Goal: Information Seeking & Learning: Check status

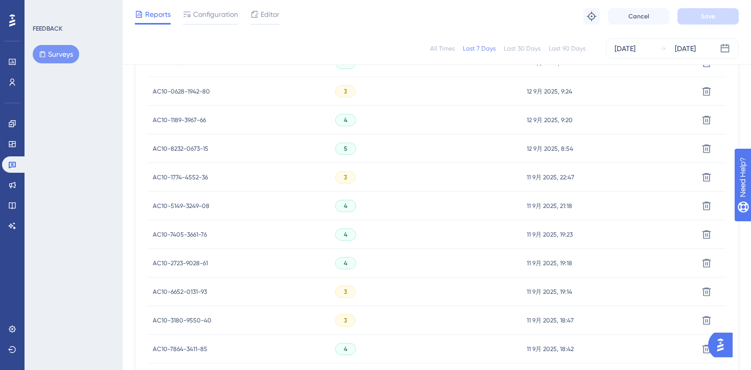
scroll to position [714, 0]
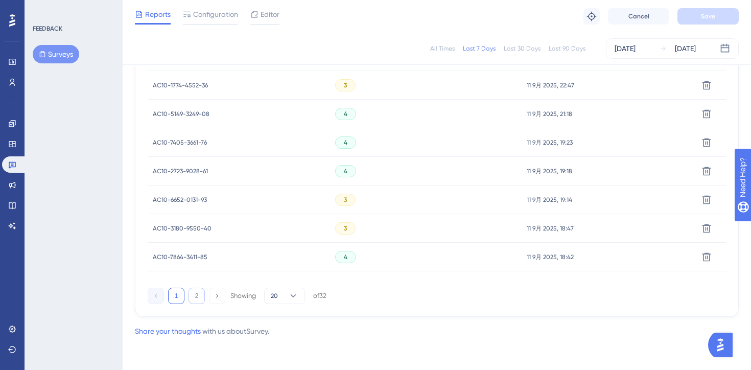
click at [194, 299] on button "2" at bounding box center [197, 296] width 16 height 16
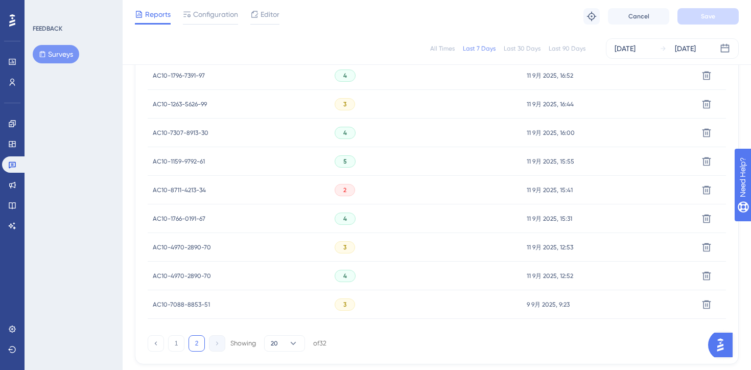
scroll to position [463, 0]
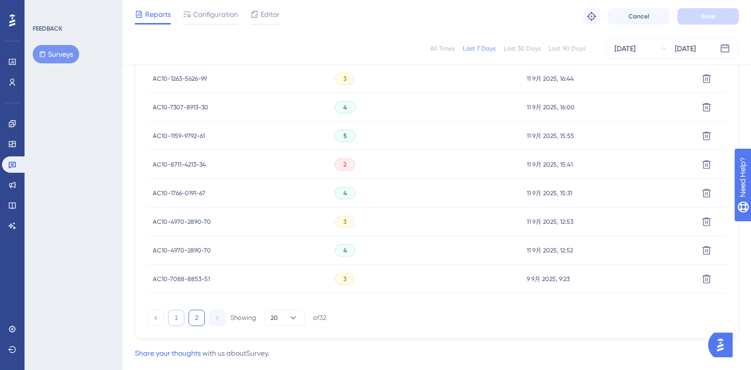
click at [177, 315] on button "1" at bounding box center [176, 318] width 16 height 16
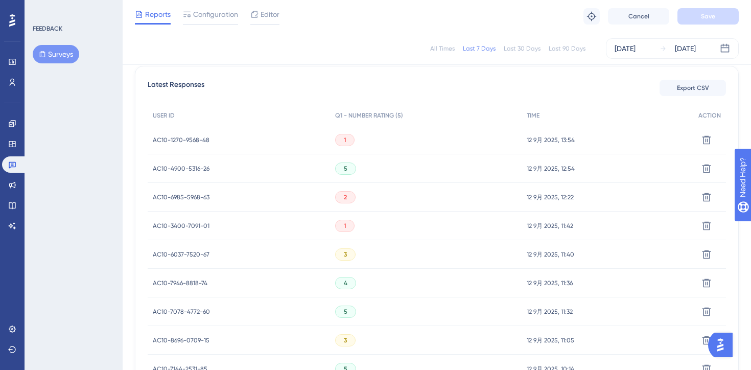
scroll to position [278, 0]
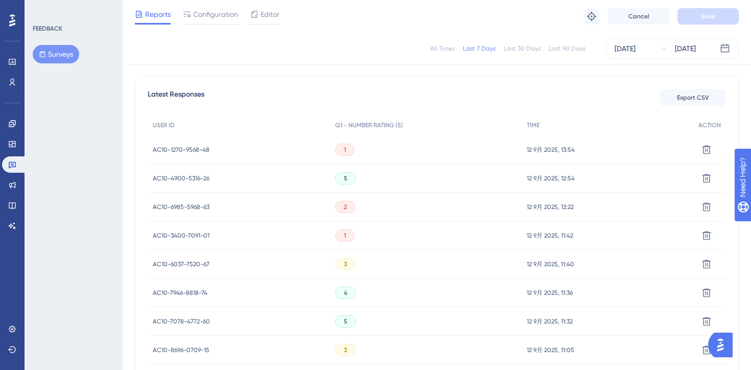
click at [246, 147] on div "AC10-1270-9568-48 AC10-1270-9568-48" at bounding box center [239, 149] width 182 height 29
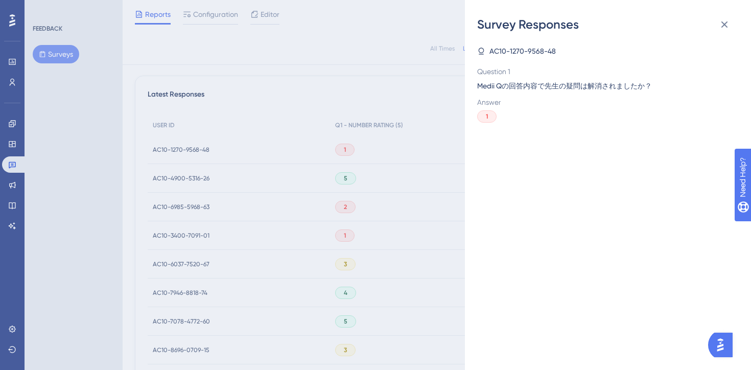
click at [527, 56] on span "AC10-1270-9568-48" at bounding box center [523, 51] width 66 height 12
click at [524, 52] on span "AC10-1270-9568-48" at bounding box center [523, 51] width 66 height 12
copy span "AC10-1270-9568-48"
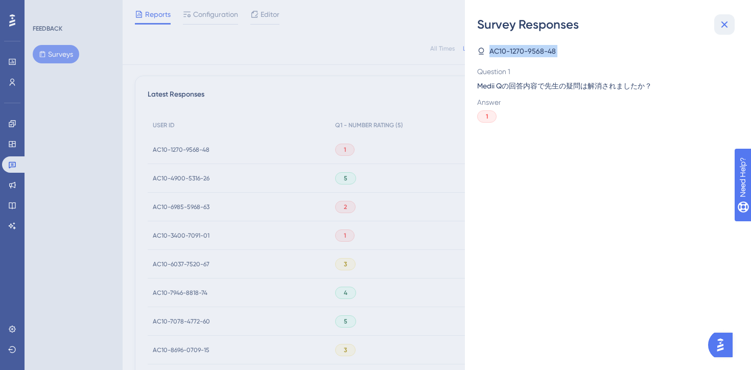
click at [726, 19] on icon at bounding box center [724, 24] width 12 height 12
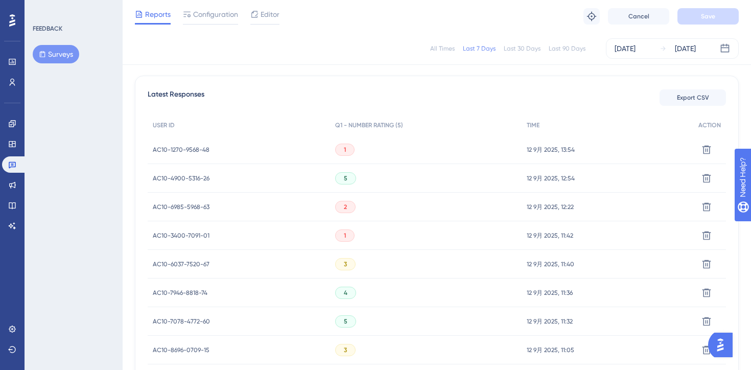
click at [206, 231] on span "AC10-3400-7091-01" at bounding box center [181, 235] width 57 height 8
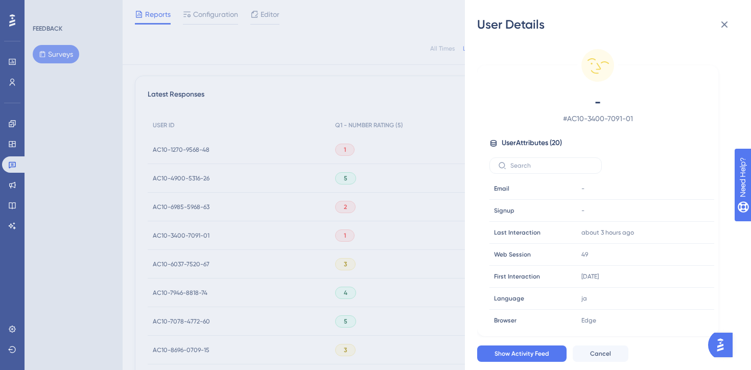
click at [591, 117] on span "# AC10-3400-7091-01" at bounding box center [598, 118] width 180 height 12
copy div "# AC10-3400-7091-01"
click at [578, 118] on span "# AC10-3400-7091-01" at bounding box center [598, 118] width 180 height 12
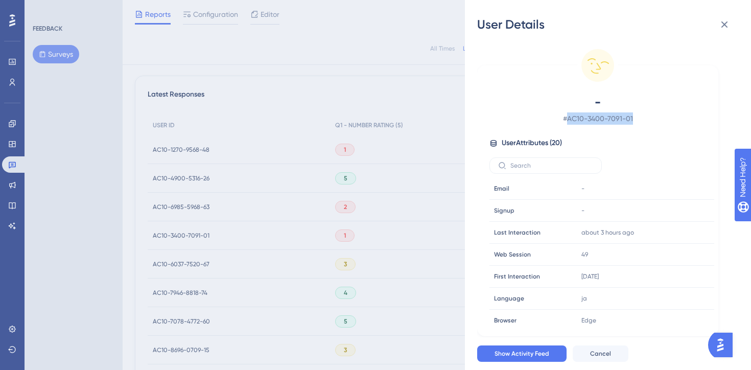
drag, startPoint x: 569, startPoint y: 119, endPoint x: 638, endPoint y: 119, distance: 68.5
click at [638, 119] on span "# AC10-3400-7091-01" at bounding box center [598, 118] width 180 height 12
copy span "AC10-3400-7091-01"
click at [720, 25] on icon at bounding box center [724, 24] width 12 height 12
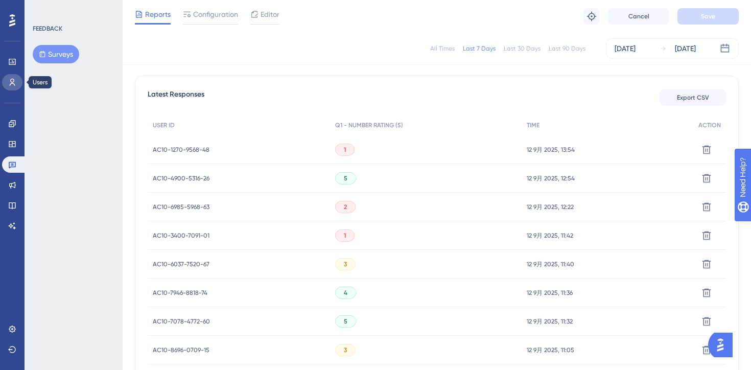
click at [15, 78] on icon at bounding box center [12, 82] width 8 height 8
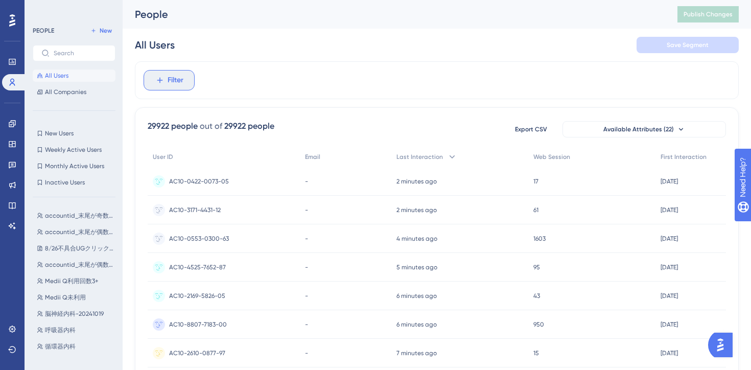
click at [175, 79] on span "Filter" at bounding box center [176, 80] width 16 height 12
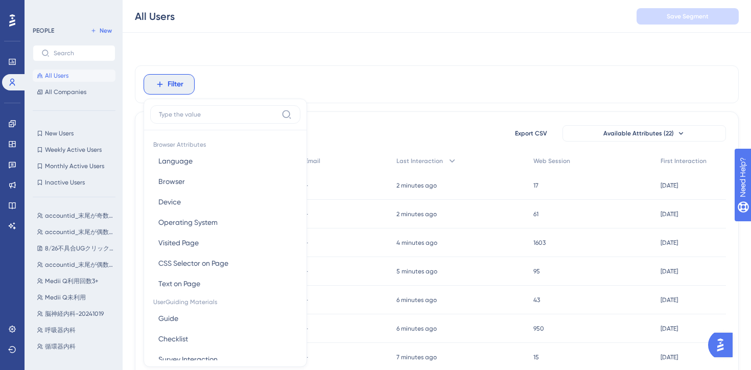
scroll to position [43, 0]
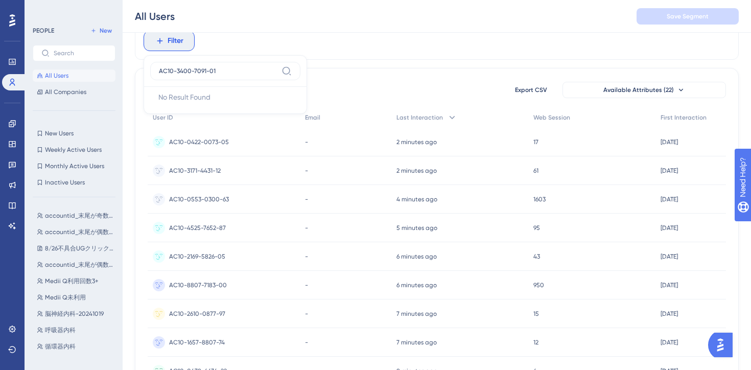
type input "AC10-3400-7091-01"
click at [293, 68] on label "AC10-3400-7091-01" at bounding box center [225, 71] width 150 height 18
click at [277, 68] on input "AC10-3400-7091-01" at bounding box center [218, 71] width 119 height 8
click at [293, 68] on label "AC10-3400-7091-01" at bounding box center [225, 71] width 150 height 18
click at [277, 68] on input "AC10-3400-7091-01" at bounding box center [218, 71] width 119 height 8
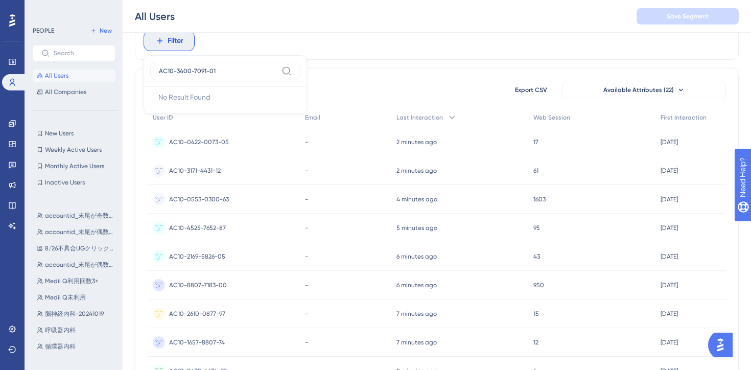
click at [167, 45] on button "Filter" at bounding box center [169, 41] width 51 height 20
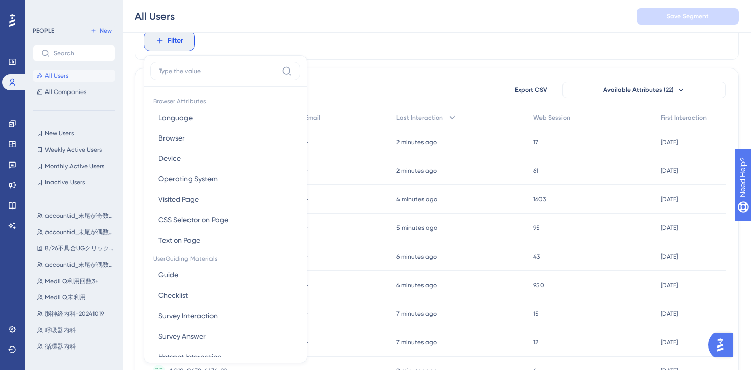
scroll to position [65, 0]
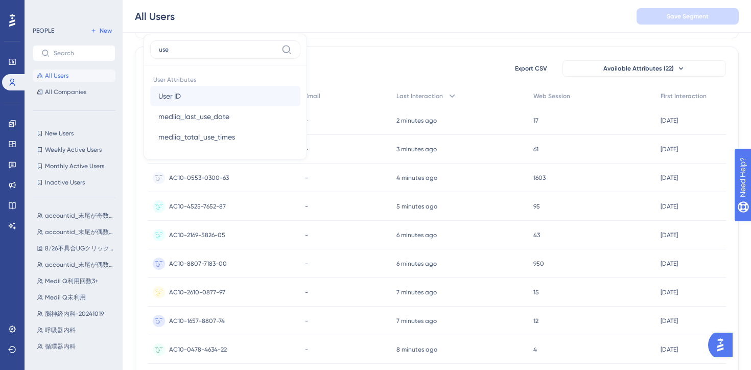
type input "use"
click at [188, 96] on button "User ID User ID" at bounding box center [225, 96] width 150 height 20
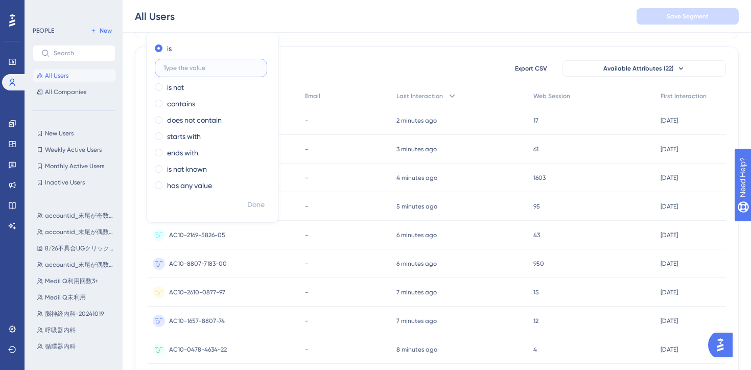
paste input "AC10-3400-7091-01"
type input "AC10-3400-7091-01"
click at [250, 208] on span "Done" at bounding box center [255, 205] width 17 height 12
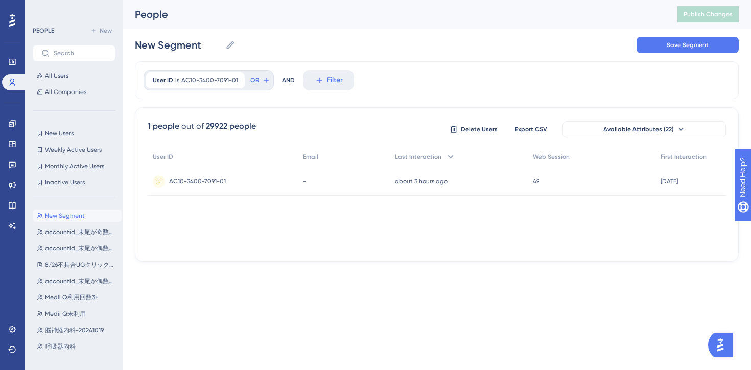
scroll to position [0, 0]
click at [210, 181] on span "AC10-3400-7091-01" at bounding box center [197, 181] width 57 height 8
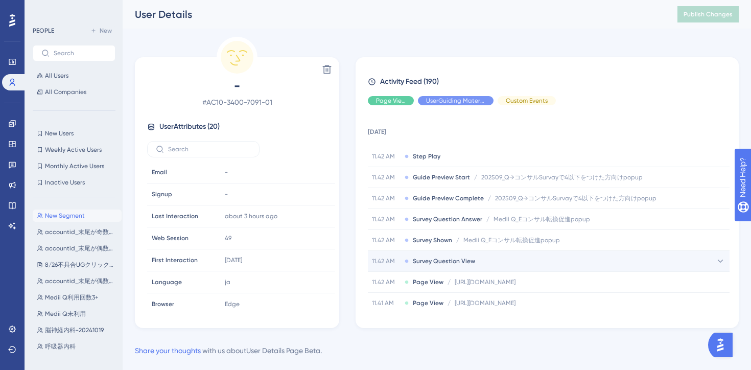
scroll to position [14, 0]
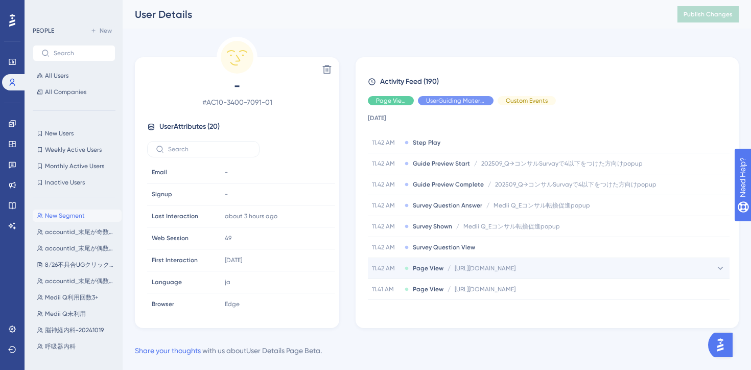
click at [574, 263] on div "11.42 AM Page View / [URL][DOMAIN_NAME] [URL][DOMAIN_NAME]" at bounding box center [549, 268] width 362 height 20
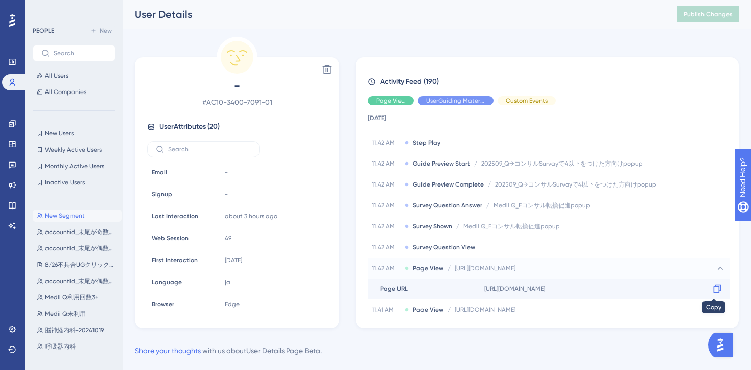
click at [713, 288] on icon at bounding box center [717, 289] width 10 height 10
